Goal: Transaction & Acquisition: Purchase product/service

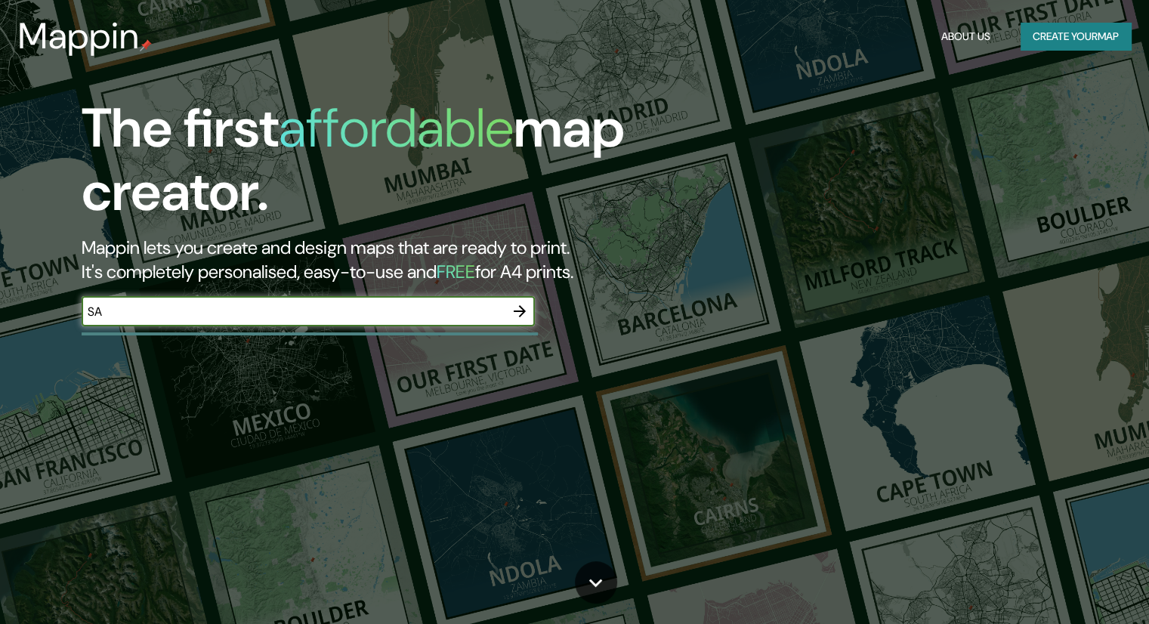
type input "[GEOGRAPHIC_DATA]"
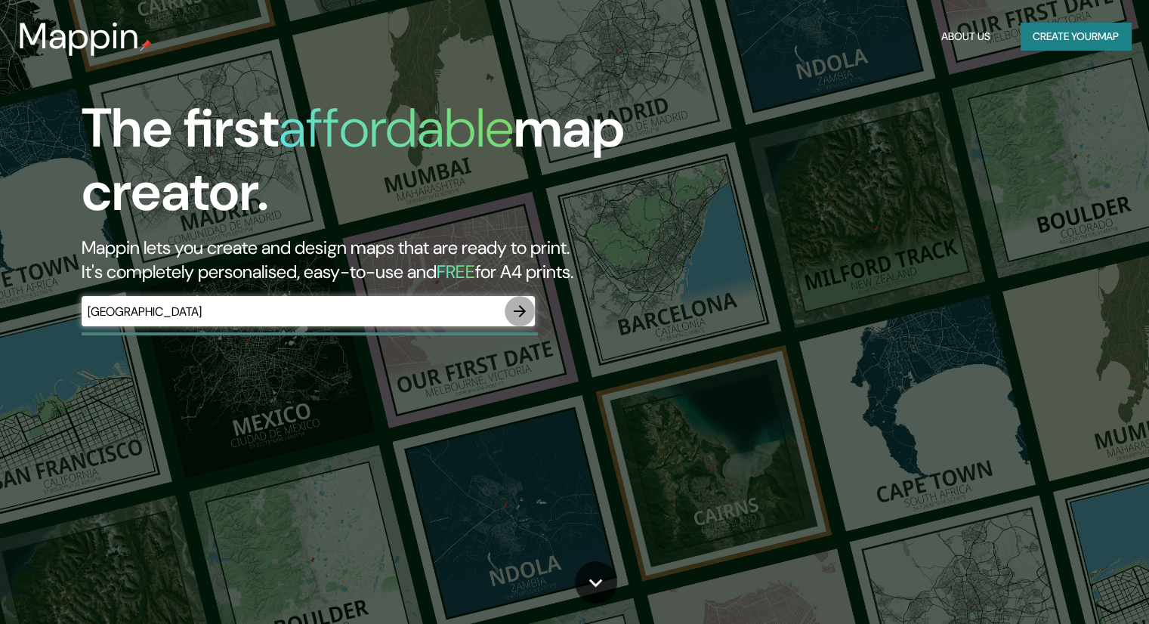
click at [517, 318] on icon "button" at bounding box center [520, 311] width 18 height 18
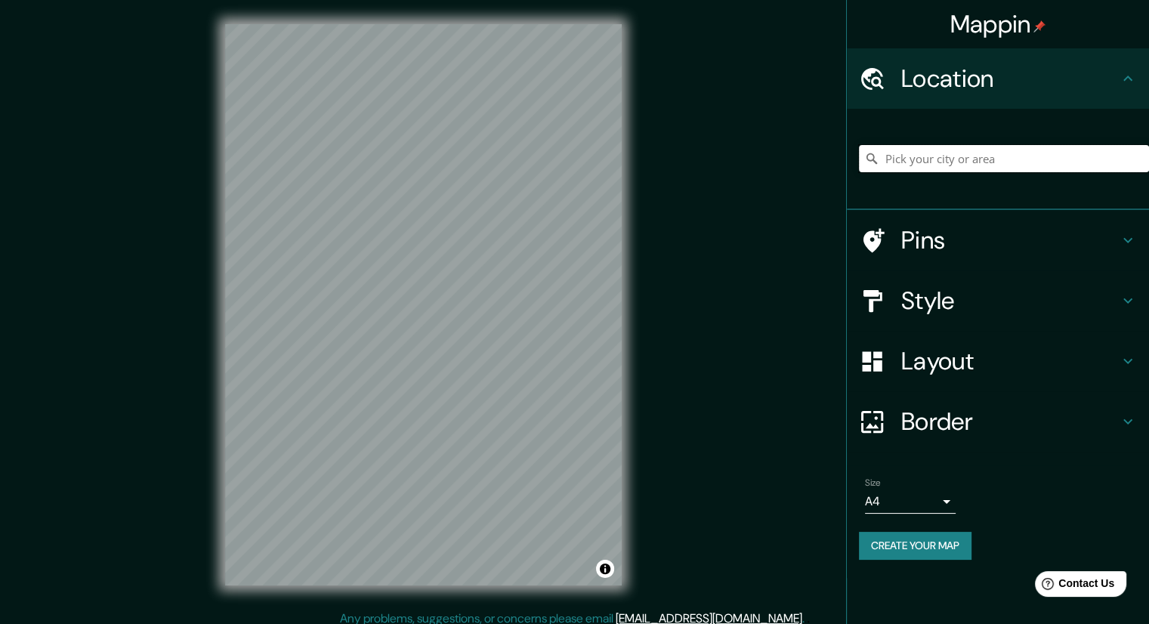
click at [891, 160] on input "Pick your city or area" at bounding box center [1004, 158] width 290 height 27
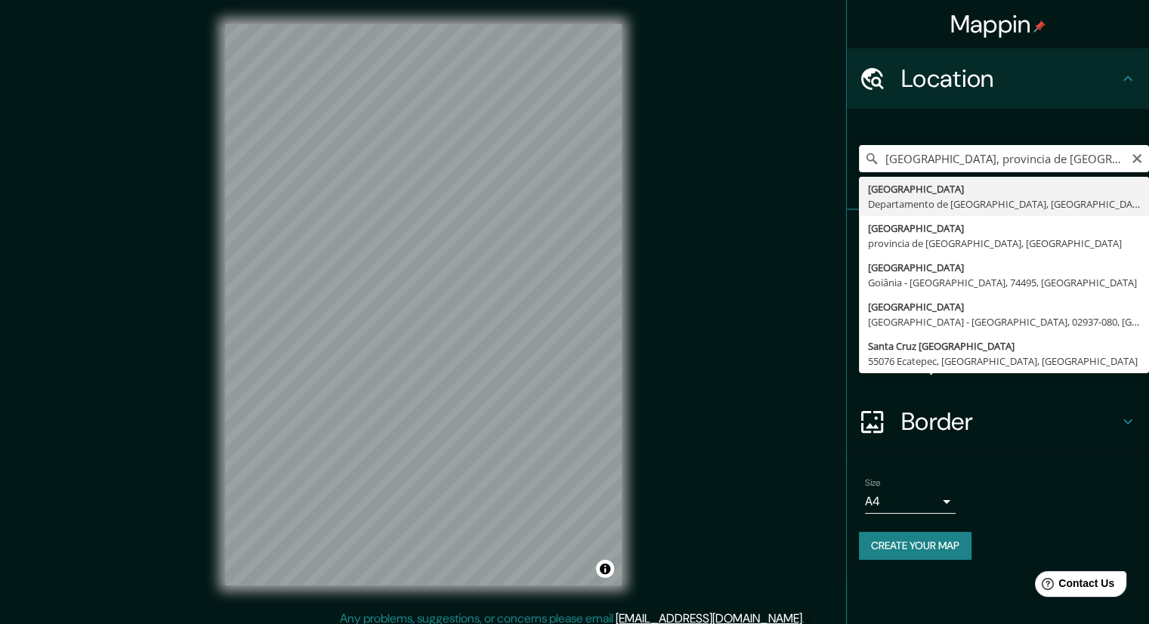
type input "Santa Cruz de la Sierra, Departamento de Santa Cruz, Bolivia"
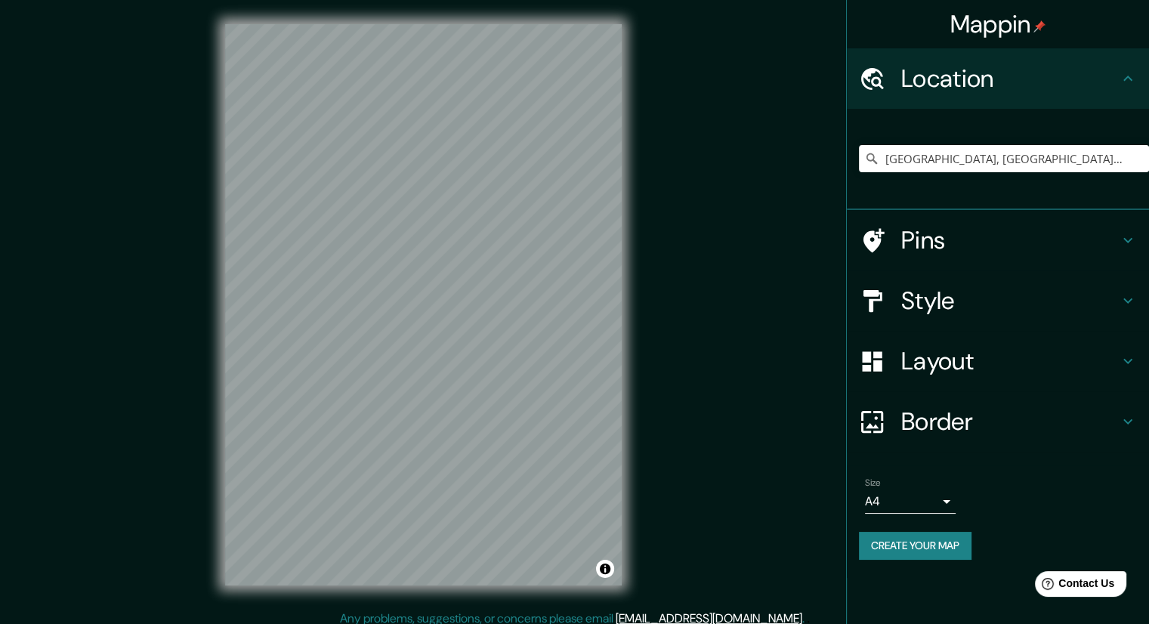
click at [941, 350] on h4 "Layout" at bounding box center [1010, 361] width 218 height 30
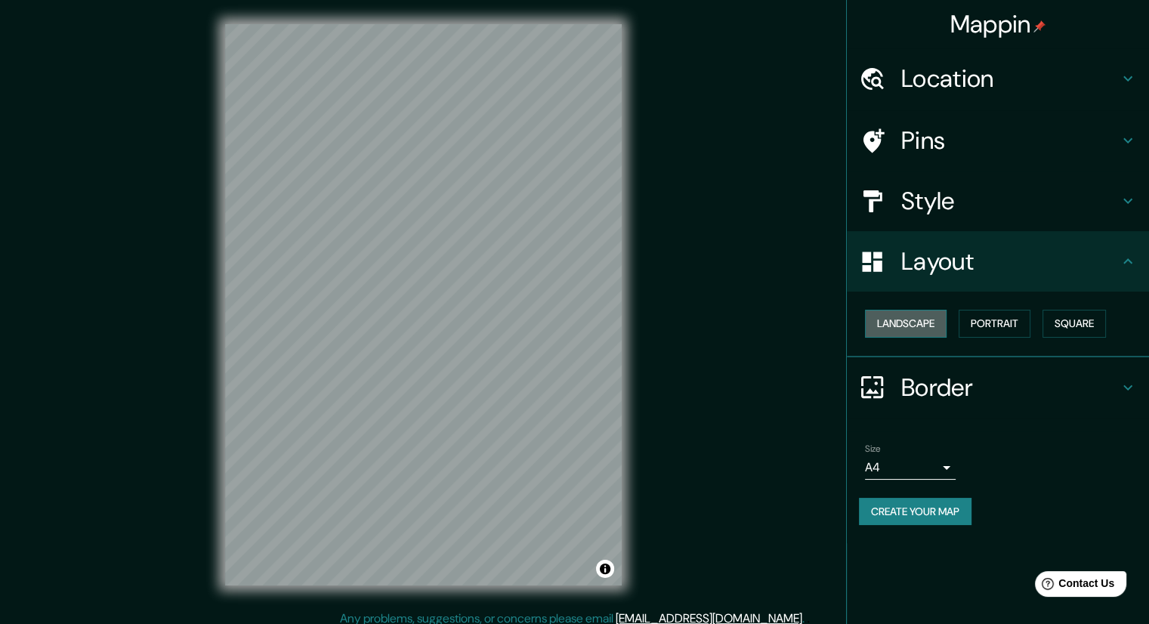
click at [927, 332] on button "Landscape" at bounding box center [906, 324] width 82 height 28
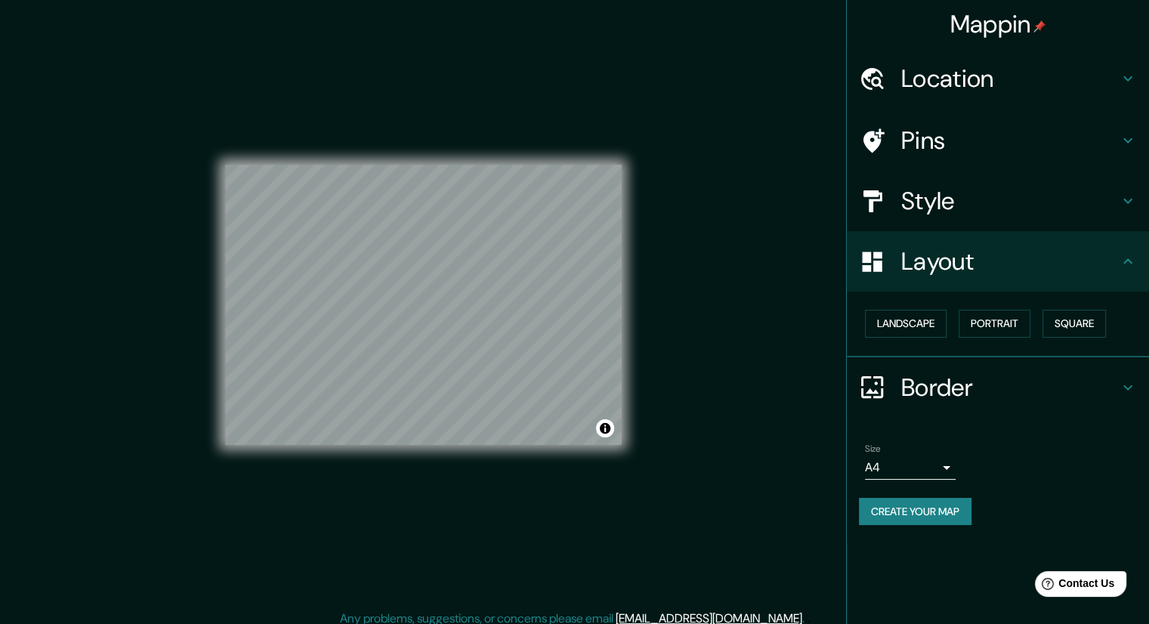
scroll to position [10, 0]
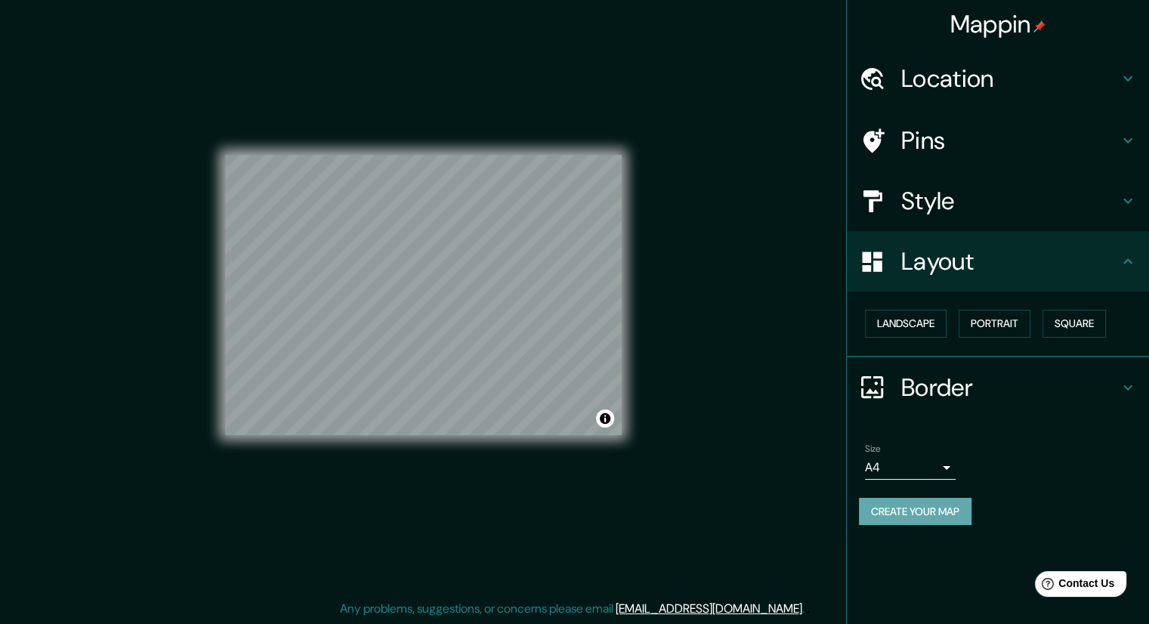
click at [892, 517] on button "Create your map" at bounding box center [915, 512] width 113 height 28
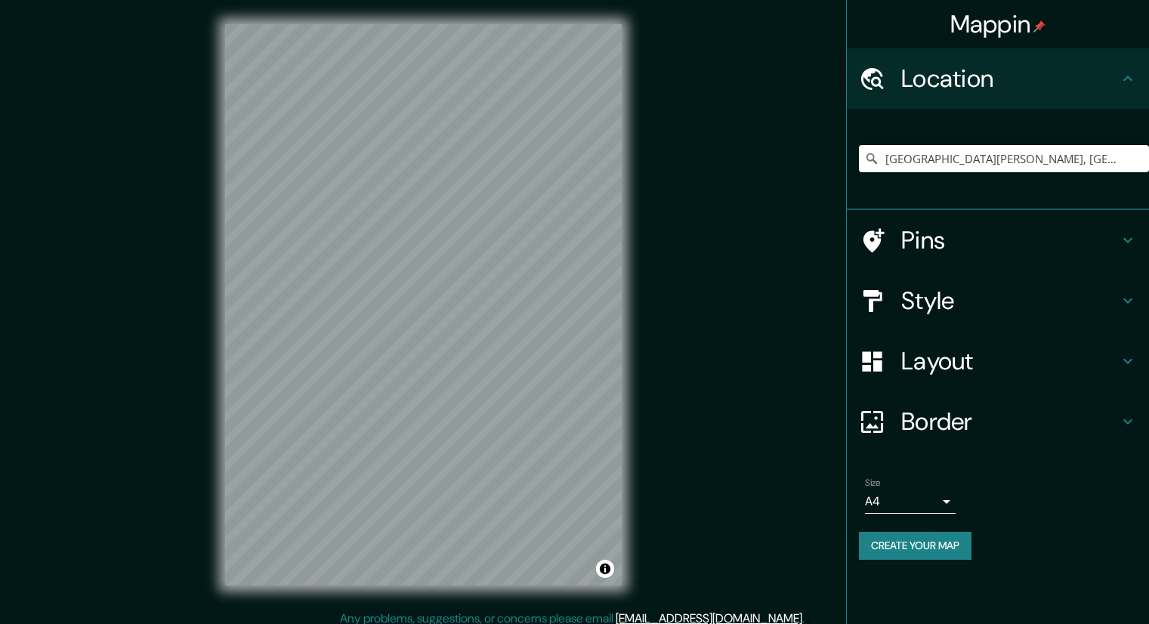
scroll to position [10, 0]
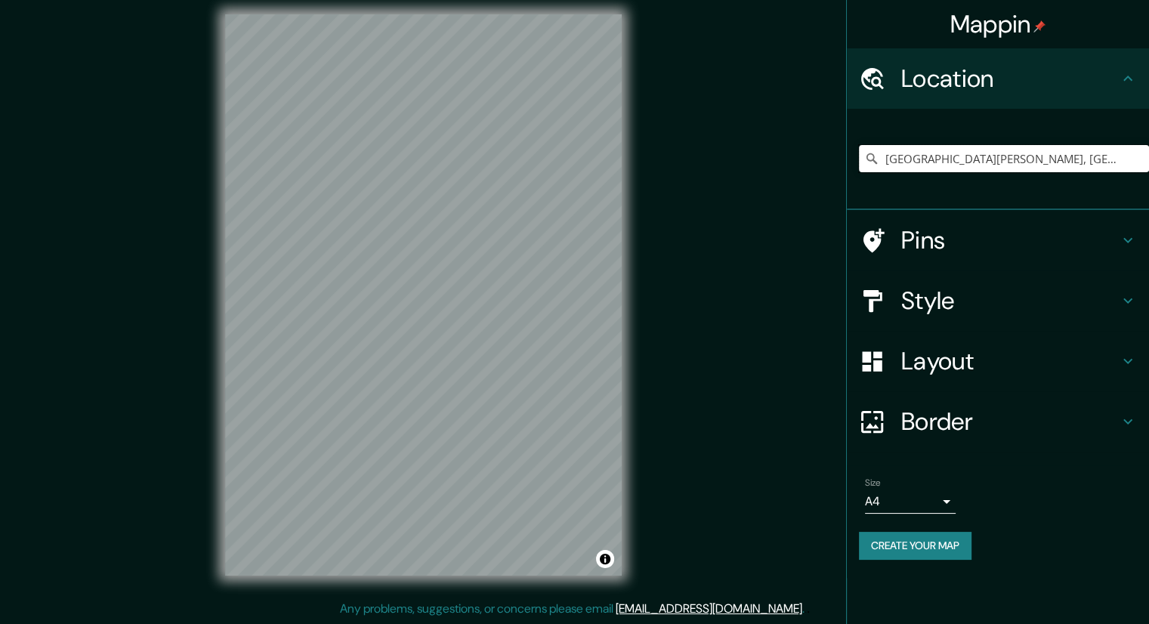
click at [1083, 159] on input "Santa Cruz de la Sierra, Departamento de Santa Cruz, Bolivia" at bounding box center [1004, 158] width 290 height 27
drag, startPoint x: 1014, startPoint y: 161, endPoint x: 1130, endPoint y: 178, distance: 116.9
click at [1130, 178] on div "Santa Cruz de la Sierra, Departamento de Santa Cruz, Bolivia" at bounding box center [1004, 159] width 290 height 76
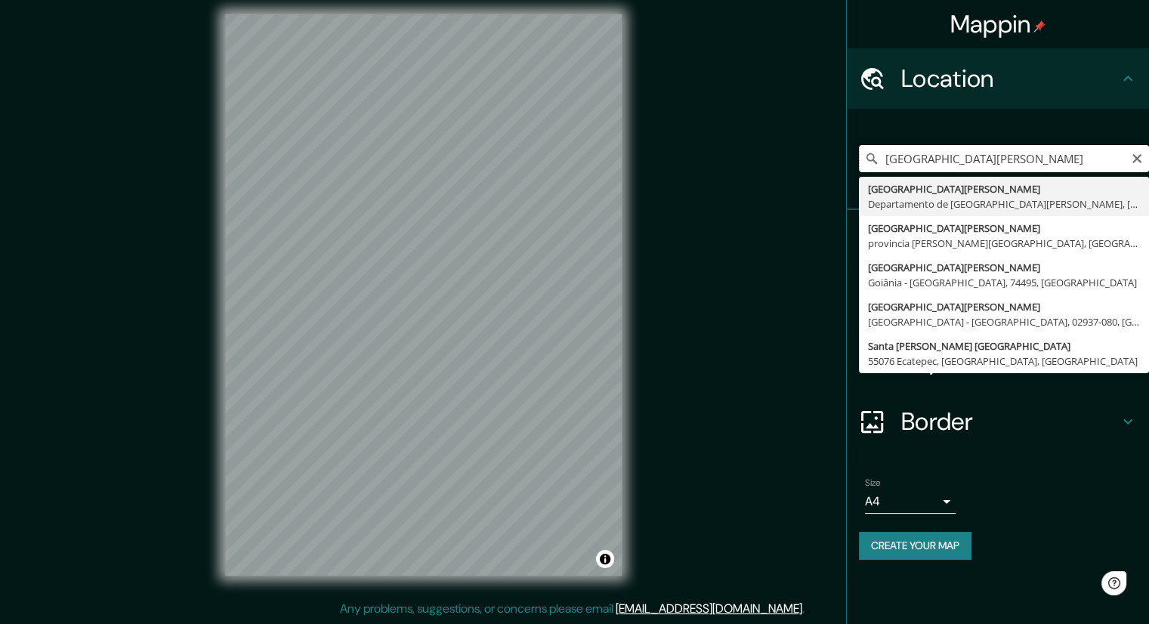
scroll to position [0, 0]
type input "Santa Cruz de la Sierra, Departamento de Santa Cruz, Bolivia"
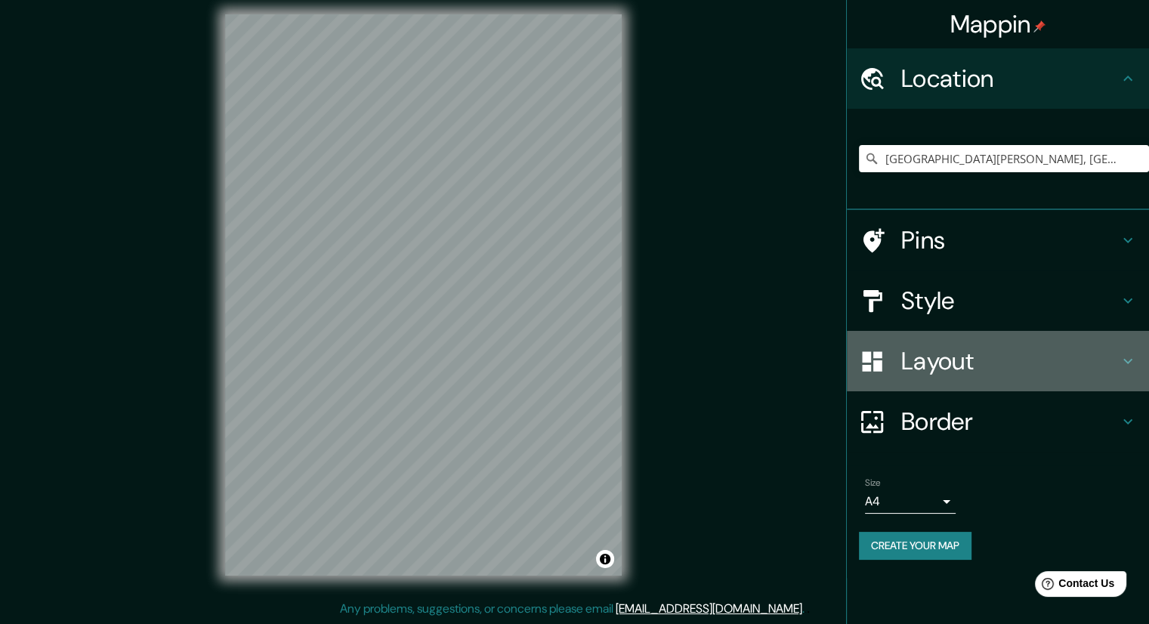
click at [1000, 361] on h4 "Layout" at bounding box center [1010, 361] width 218 height 30
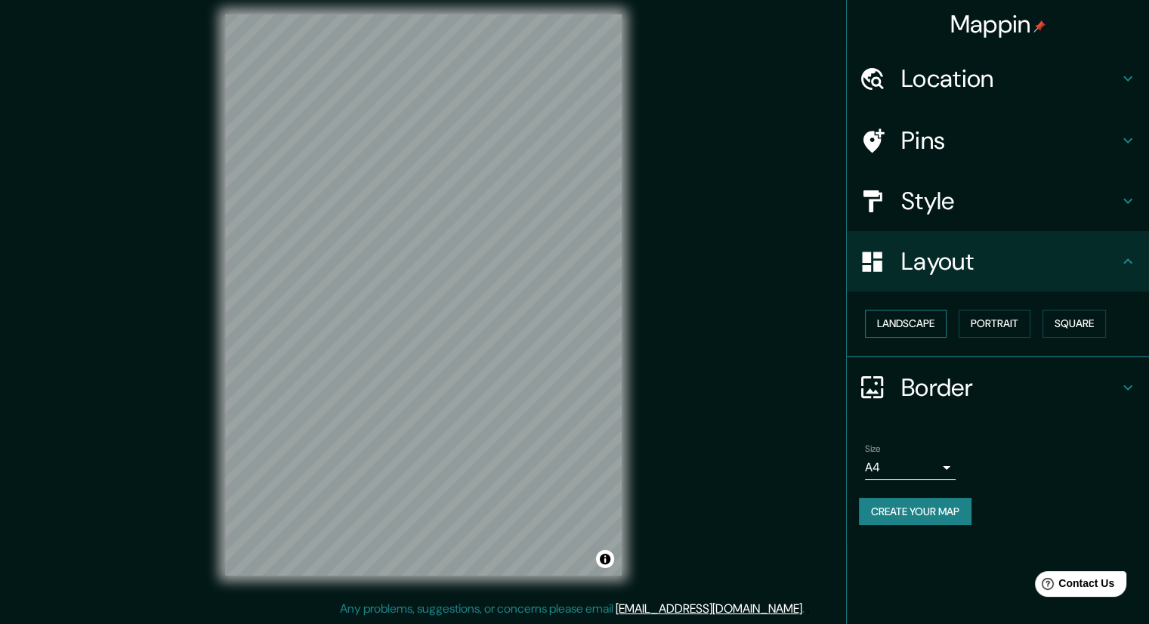
click at [905, 315] on button "Landscape" at bounding box center [906, 324] width 82 height 28
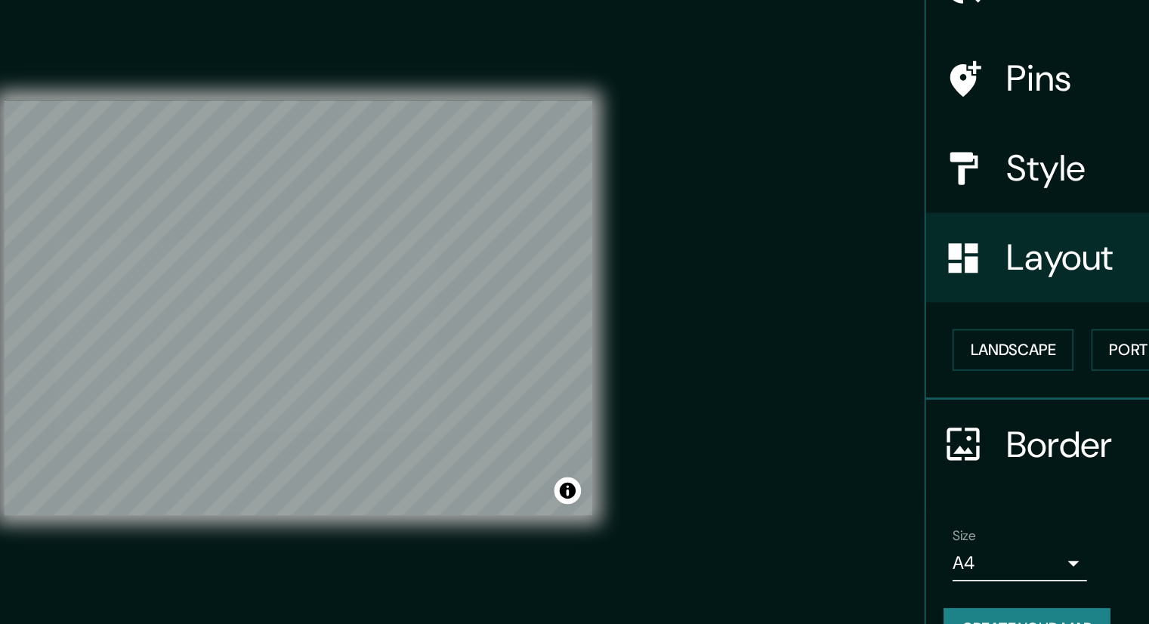
scroll to position [10, 0]
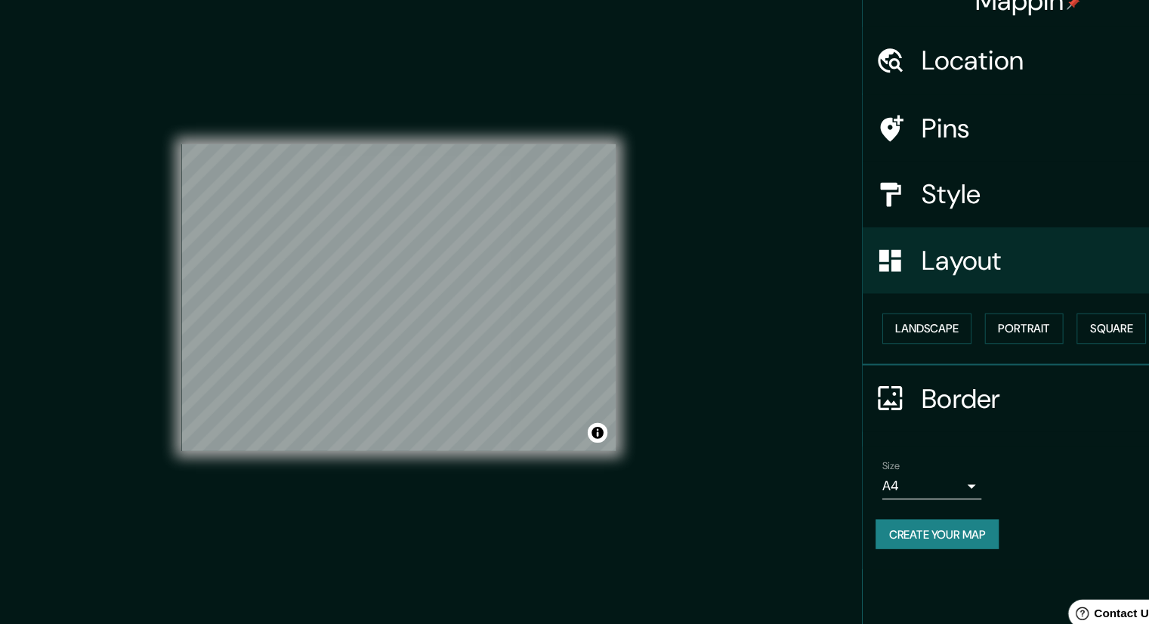
click at [891, 512] on button "Create your map" at bounding box center [915, 512] width 113 height 28
